Goal: Navigation & Orientation: Find specific page/section

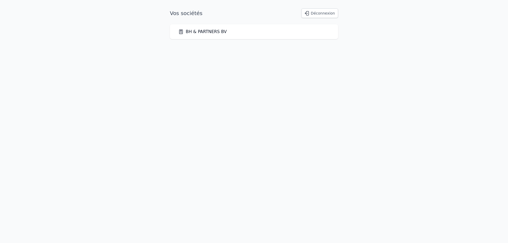
click at [205, 32] on link "BH & PARTNERS BV" at bounding box center [202, 32] width 48 height 6
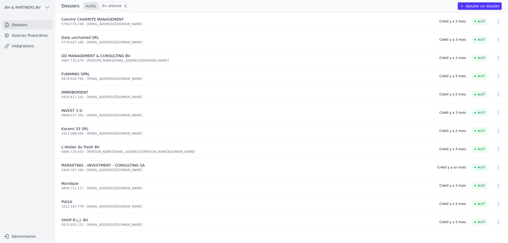
click at [123, 4] on span "5" at bounding box center [125, 5] width 5 height 5
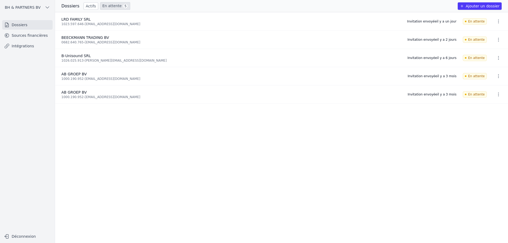
click at [86, 5] on link "Actifs" at bounding box center [91, 5] width 15 height 7
